Goal: Task Accomplishment & Management: Use online tool/utility

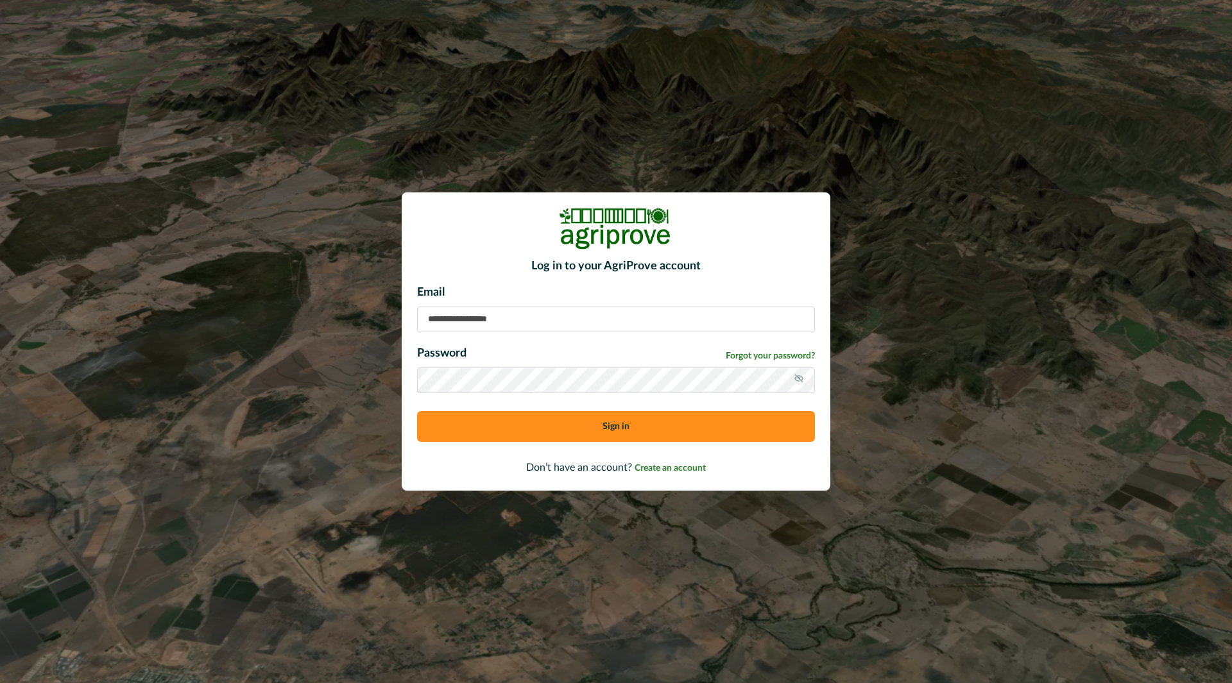
click at [593, 322] on input at bounding box center [616, 320] width 398 height 26
type input "*"
type input "**********"
click at [761, 359] on span "Forgot your password?" at bounding box center [769, 356] width 89 height 13
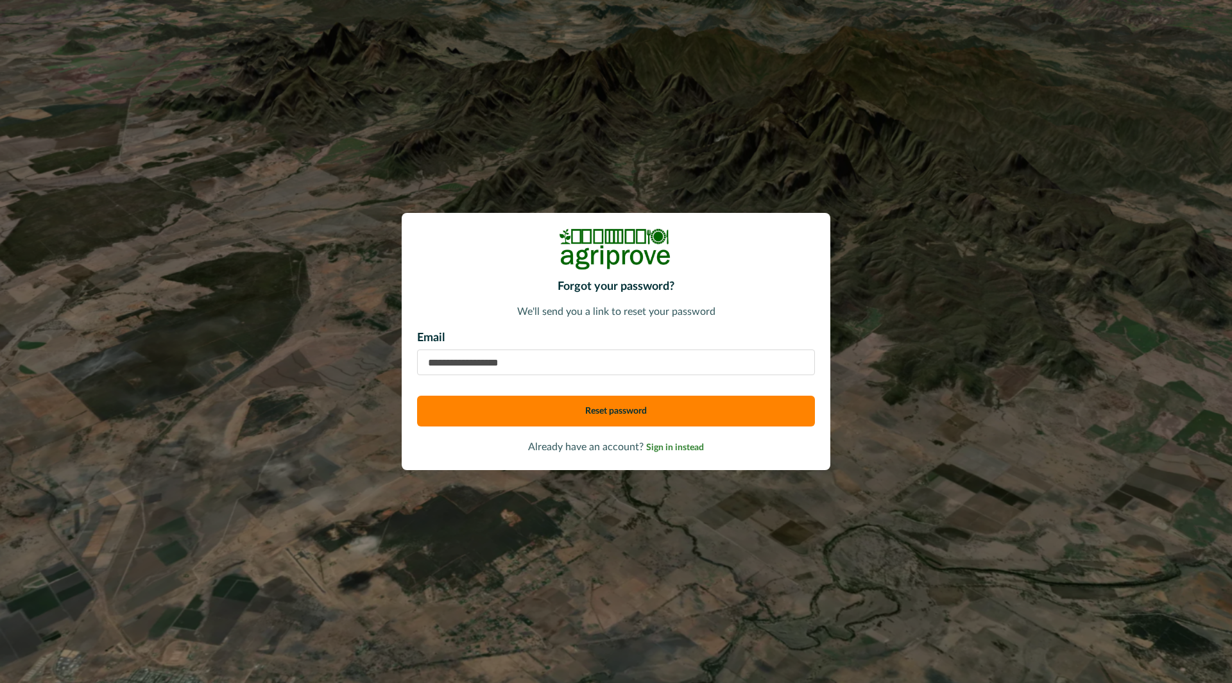
click at [604, 368] on input "email" at bounding box center [616, 363] width 398 height 26
type input "**********"
click at [417, 396] on button "Reset password" at bounding box center [616, 411] width 398 height 31
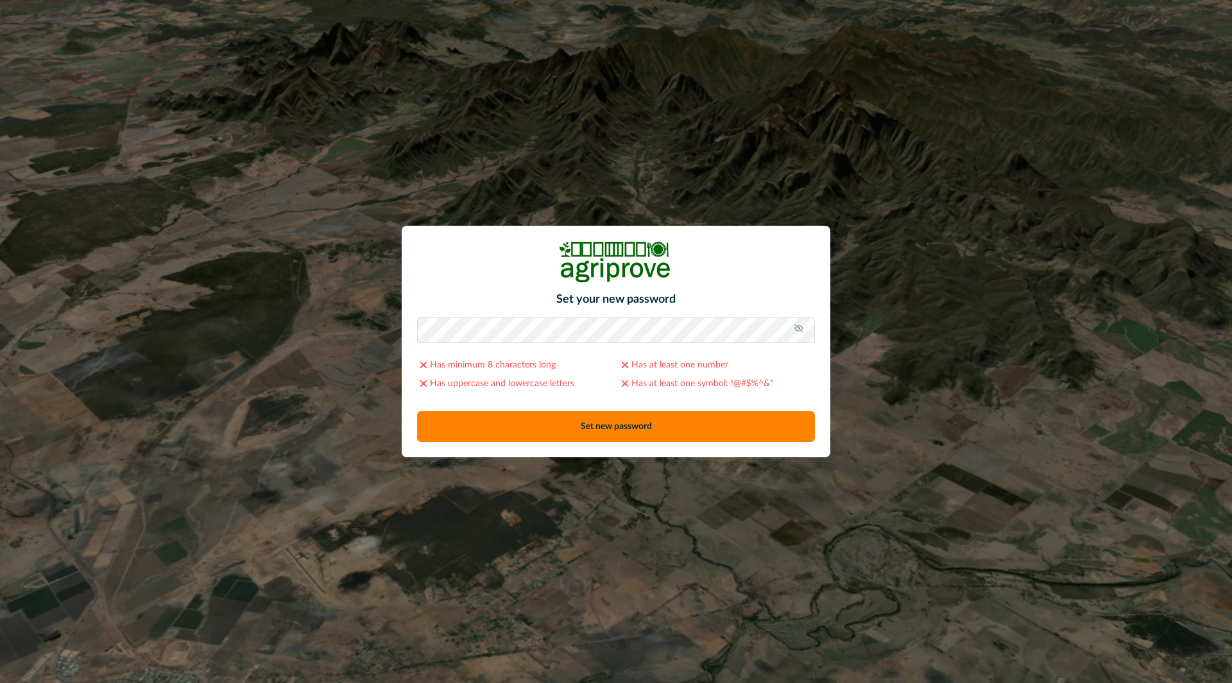
click at [815, 318] on div at bounding box center [815, 318] width 0 height 0
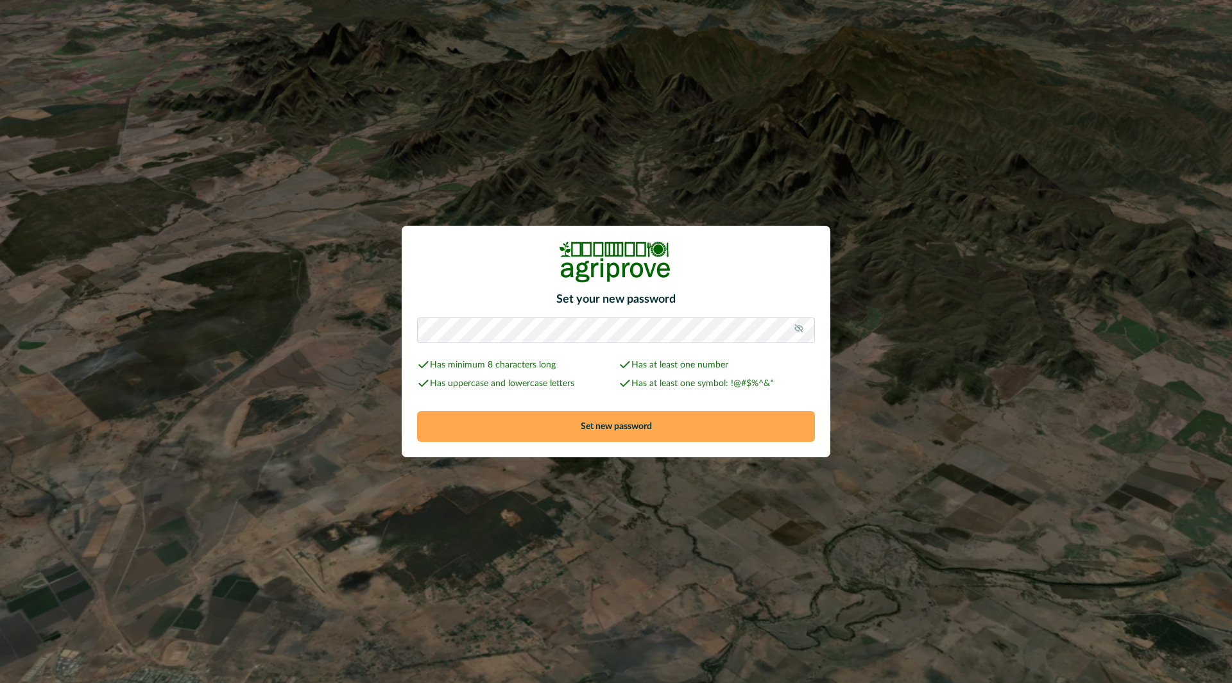
click at [680, 421] on button "Set new password" at bounding box center [616, 426] width 398 height 31
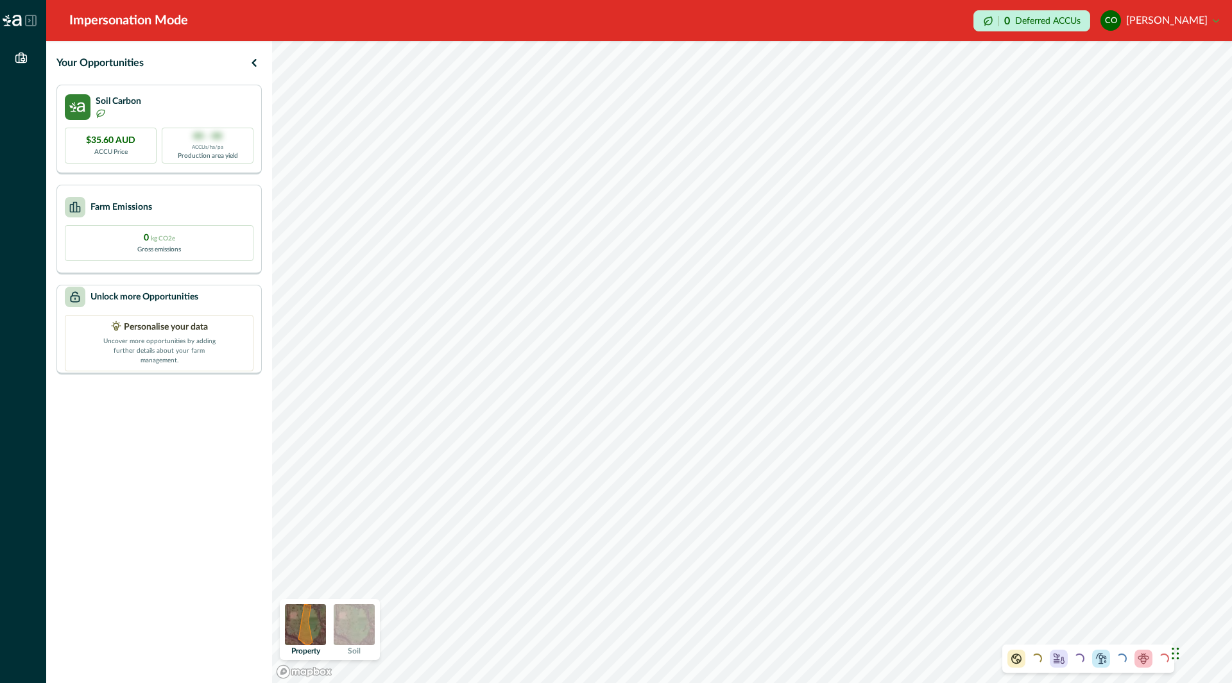
click at [353, 622] on img at bounding box center [354, 624] width 41 height 41
click at [307, 623] on img at bounding box center [305, 624] width 41 height 41
click at [255, 64] on icon "button" at bounding box center [253, 62] width 15 height 15
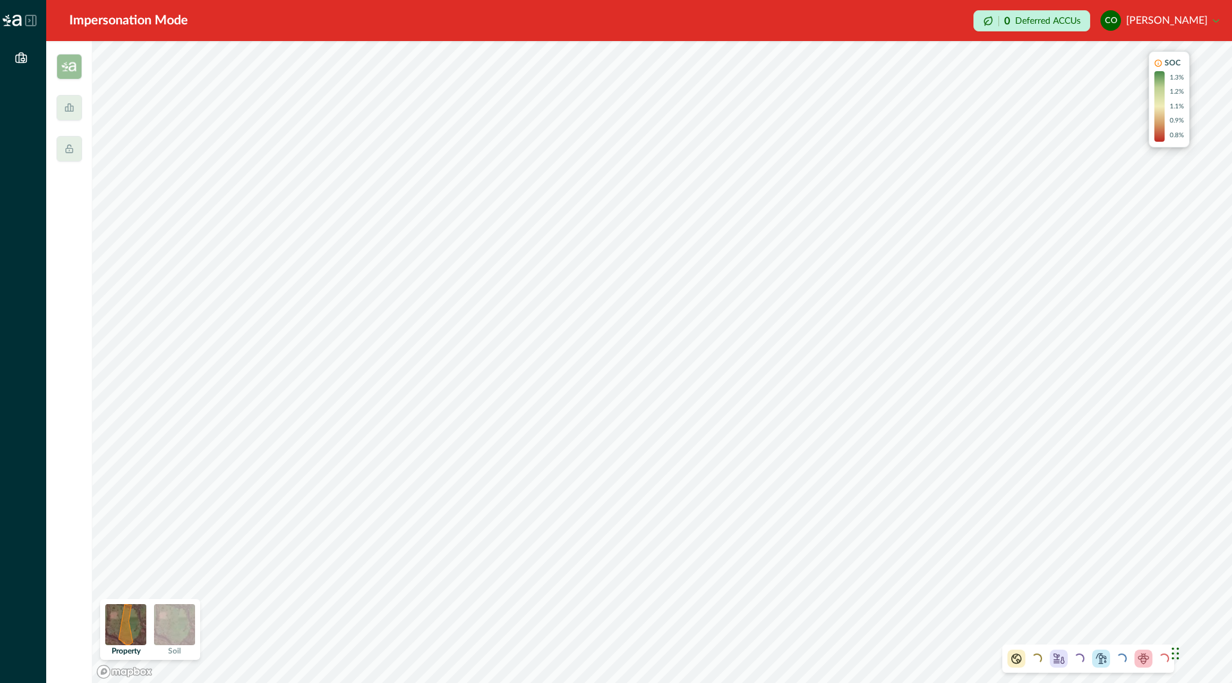
click at [132, 19] on div "Impersonation Mode" at bounding box center [128, 20] width 119 height 19
click at [1144, 21] on button "CO [PERSON_NAME]" at bounding box center [1159, 20] width 119 height 31
click at [68, 96] on div at bounding box center [69, 108] width 26 height 26
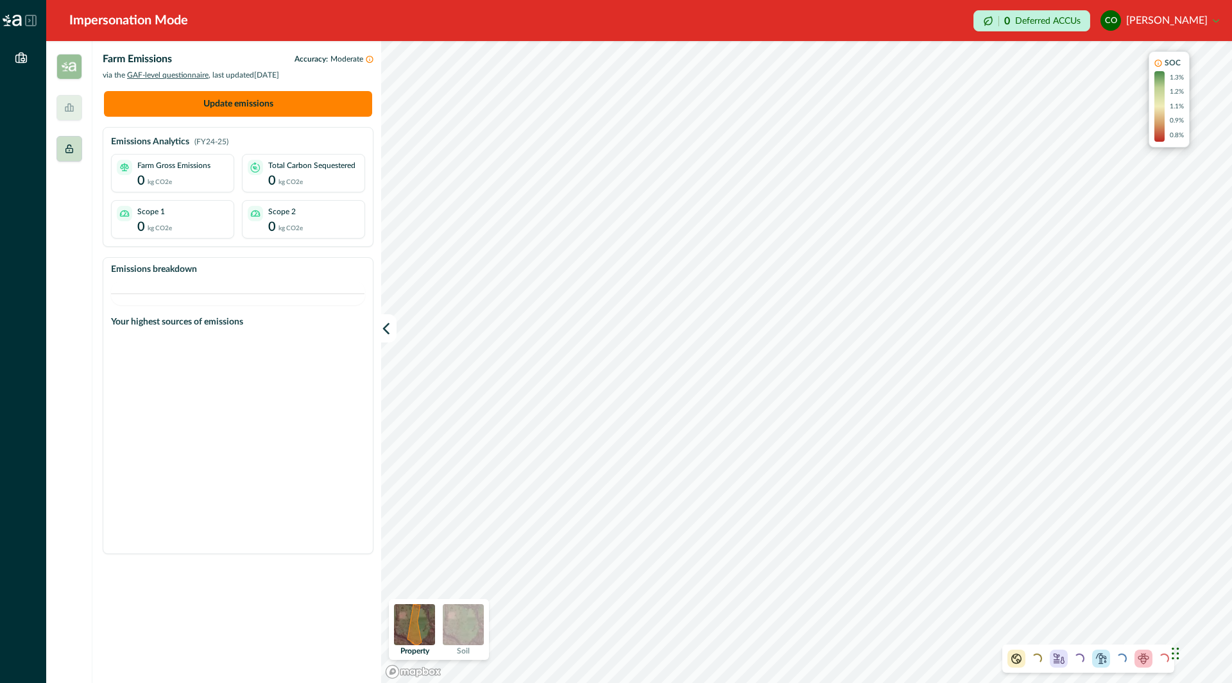
click at [70, 152] on icon at bounding box center [69, 149] width 10 height 10
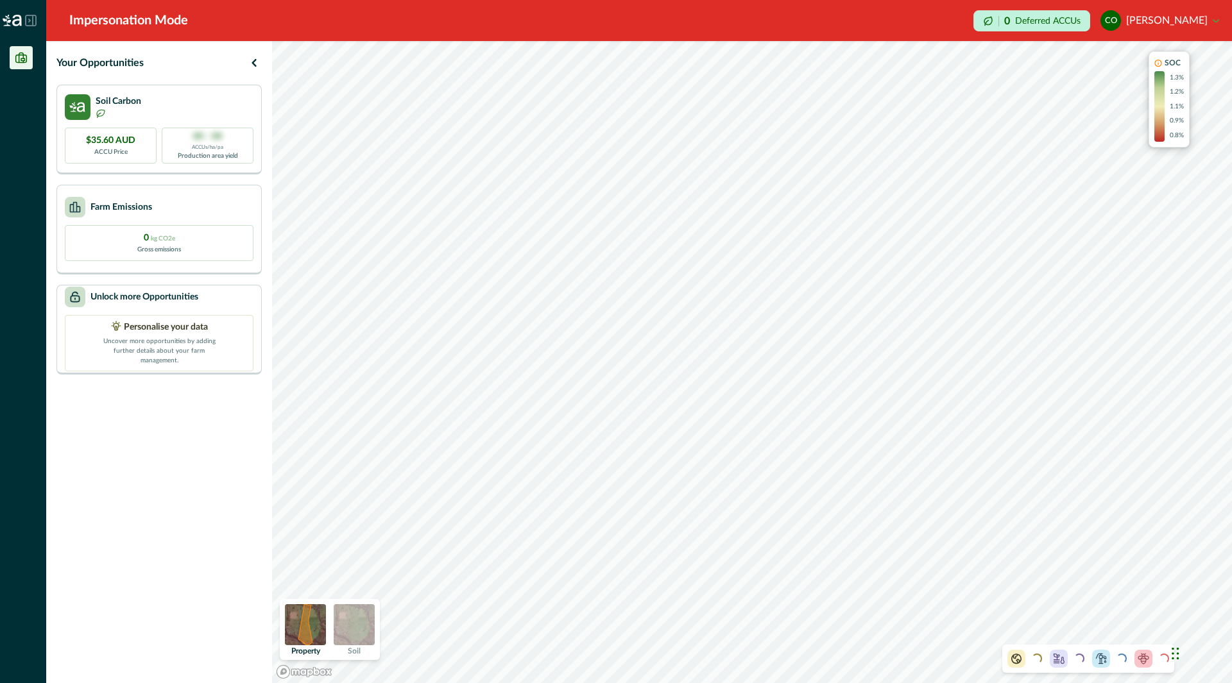
click at [21, 62] on icon at bounding box center [21, 58] width 11 height 10
click at [84, 62] on p "ECP" at bounding box center [85, 57] width 22 height 13
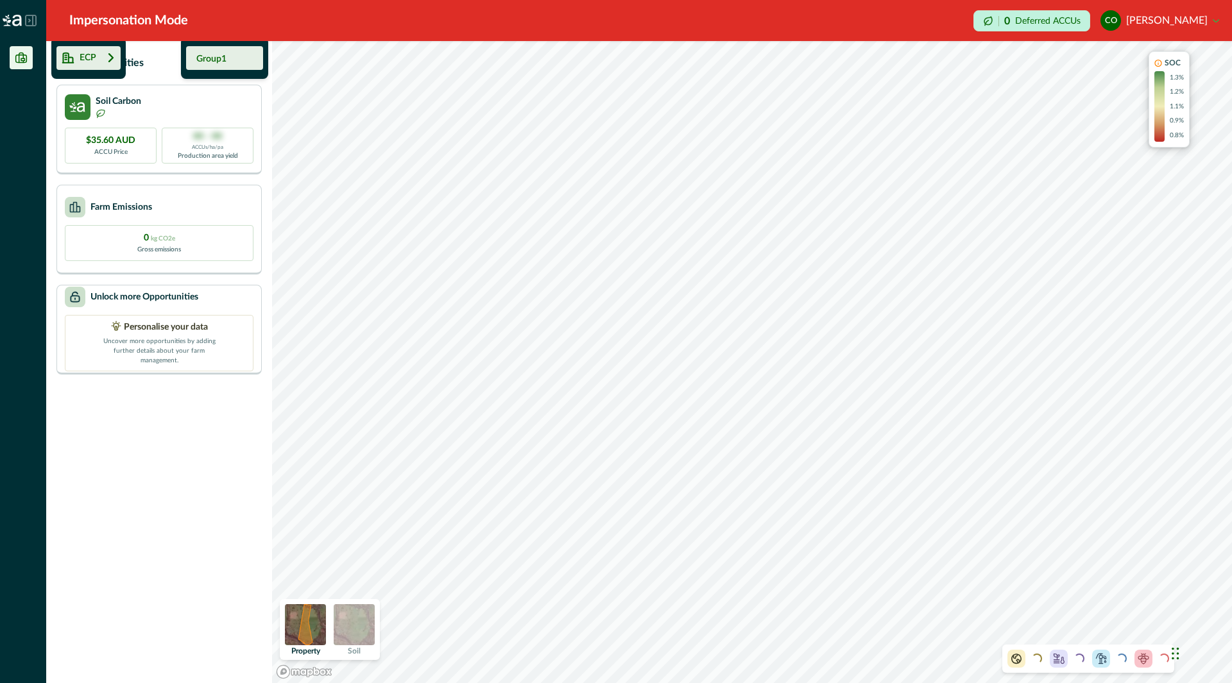
click at [207, 48] on div "Group1" at bounding box center [224, 58] width 77 height 24
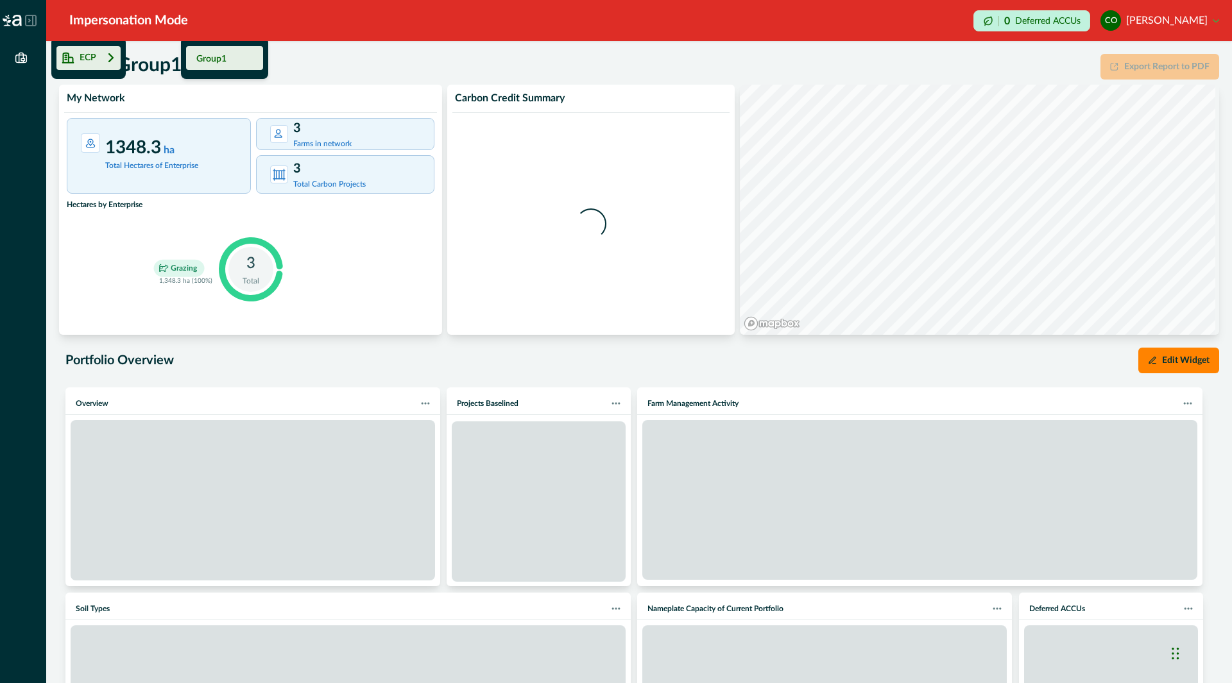
click at [436, 65] on div "ECP - Group1 Export Report to PDF" at bounding box center [639, 69] width 1160 height 31
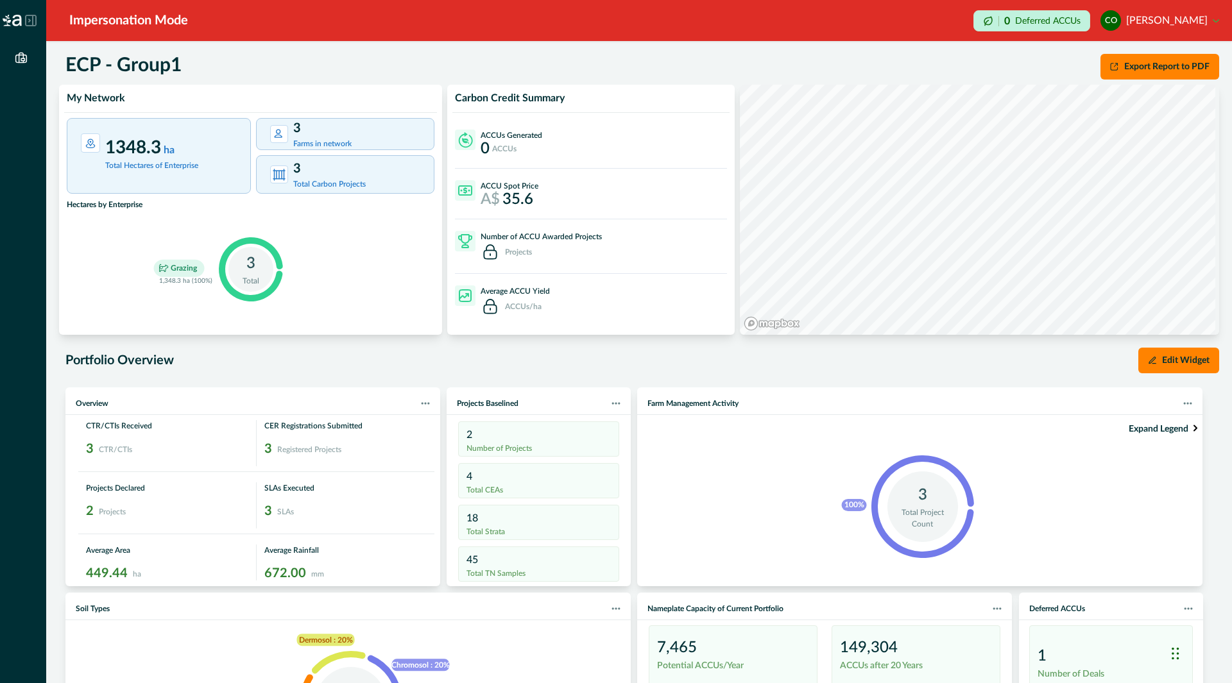
click at [522, 441] on p "2" at bounding box center [538, 434] width 144 height 15
